Goal: Book appointment/travel/reservation

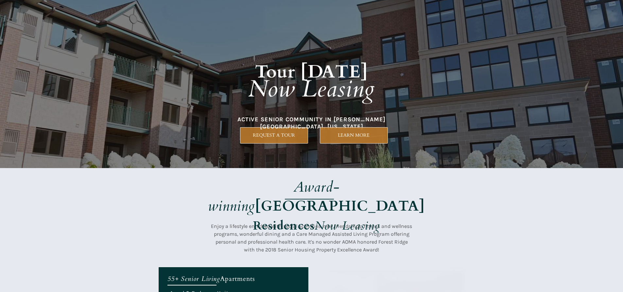
click at [474, 104] on div at bounding box center [311, 84] width 623 height 168
click at [284, 158] on div at bounding box center [311, 84] width 307 height 168
click at [278, 162] on div at bounding box center [311, 84] width 307 height 168
click at [303, 90] on em "Now Leasing" at bounding box center [311, 89] width 127 height 32
click at [215, 158] on div at bounding box center [311, 84] width 307 height 168
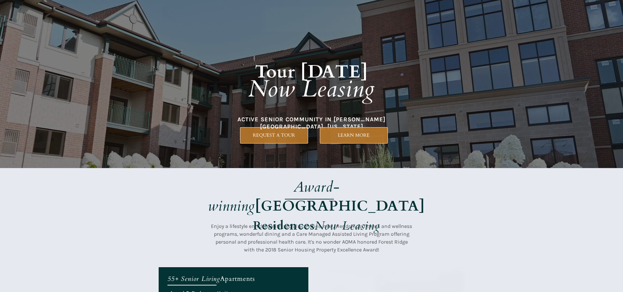
click at [346, 176] on div at bounding box center [311, 217] width 307 height 99
click at [412, 141] on div at bounding box center [311, 84] width 307 height 168
click at [198, 144] on div at bounding box center [311, 84] width 307 height 168
click at [223, 116] on h1 "Tour [DATE] Now Leasing" at bounding box center [312, 74] width 280 height 95
click at [366, 196] on strong "[GEOGRAPHIC_DATA]" at bounding box center [340, 206] width 170 height 20
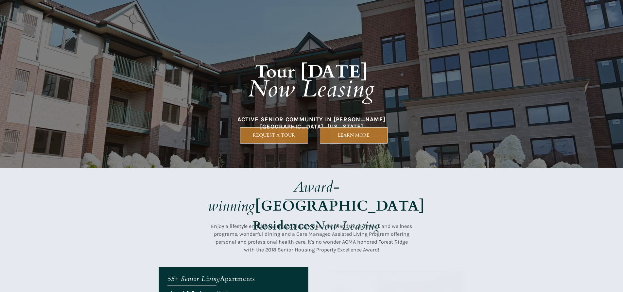
click at [350, 127] on div at bounding box center [311, 84] width 307 height 168
click at [296, 143] on link "REQUEST A TOUR" at bounding box center [274, 135] width 68 height 16
click at [324, 196] on strong "[GEOGRAPHIC_DATA]" at bounding box center [340, 206] width 170 height 20
click at [264, 163] on div at bounding box center [311, 84] width 307 height 168
click at [399, 139] on div at bounding box center [311, 84] width 307 height 168
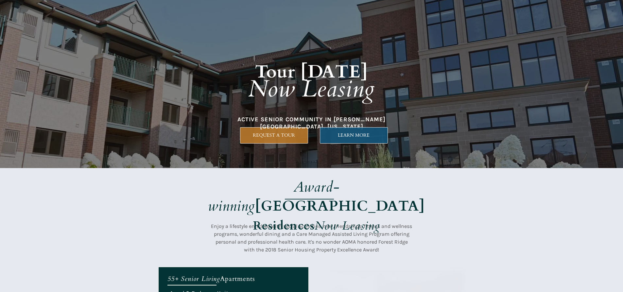
click at [361, 132] on link "LEARN MORE" at bounding box center [354, 135] width 68 height 16
